Goal: Task Accomplishment & Management: Manage account settings

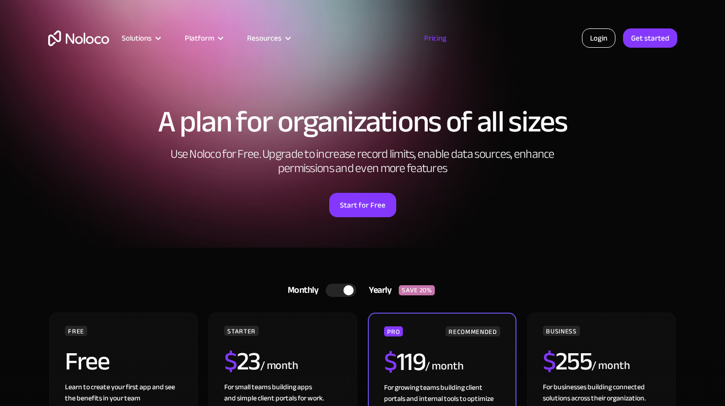
click at [587, 41] on link "Login" at bounding box center [599, 37] width 34 height 19
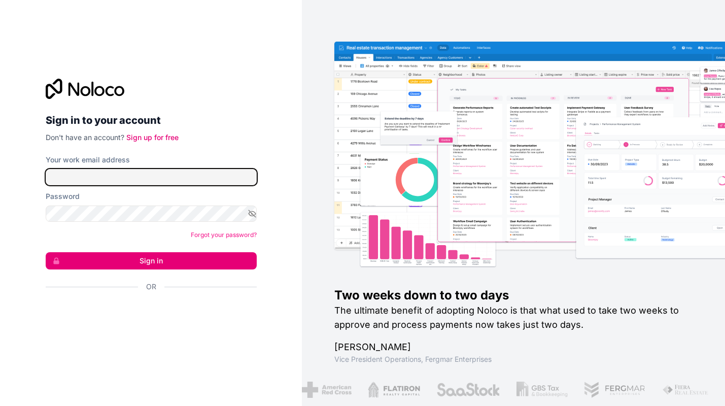
click at [123, 178] on input "Your work email address" at bounding box center [151, 177] width 211 height 16
type input "[EMAIL_ADDRESS][DOMAIN_NAME]"
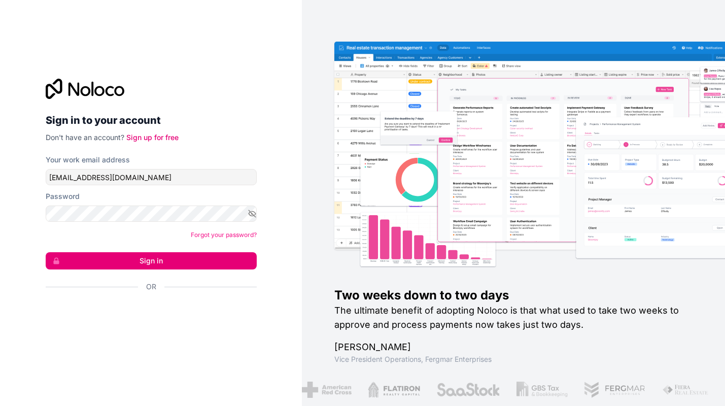
click at [146, 256] on button "Sign in" at bounding box center [151, 260] width 211 height 17
